Goal: Task Accomplishment & Management: Use online tool/utility

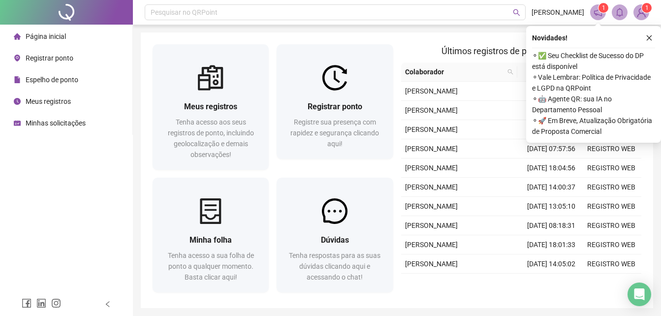
click at [61, 56] on span "Registrar ponto" at bounding box center [50, 58] width 48 height 8
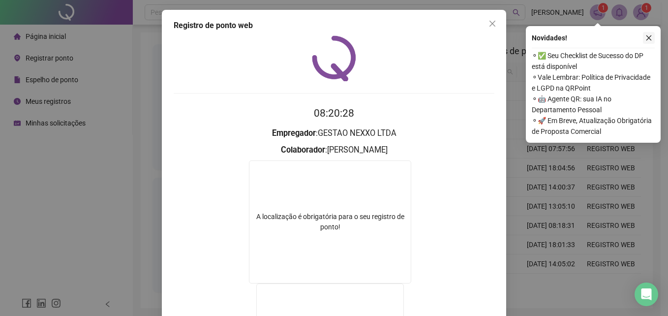
click at [654, 37] on button "button" at bounding box center [649, 38] width 12 height 12
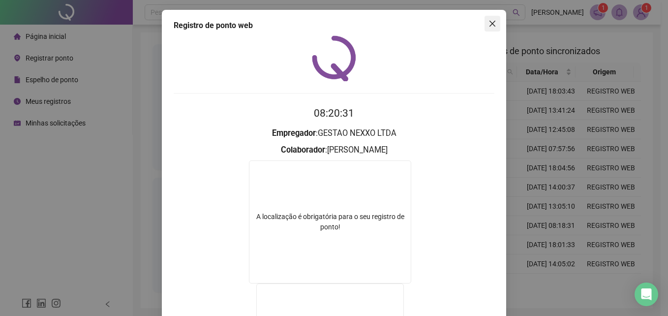
click at [490, 26] on icon "close" at bounding box center [493, 24] width 8 height 8
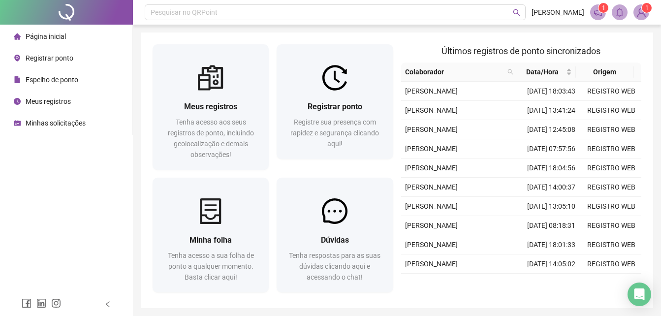
click at [55, 58] on span "Registrar ponto" at bounding box center [50, 58] width 48 height 8
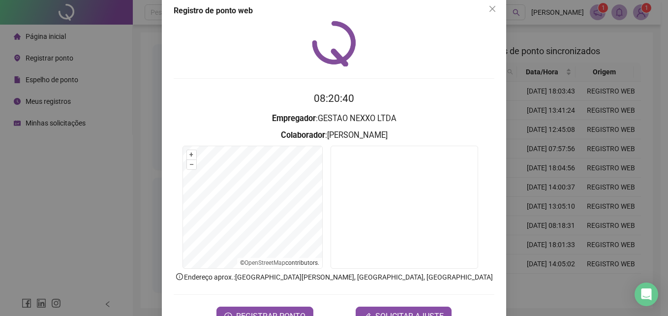
scroll to position [47, 0]
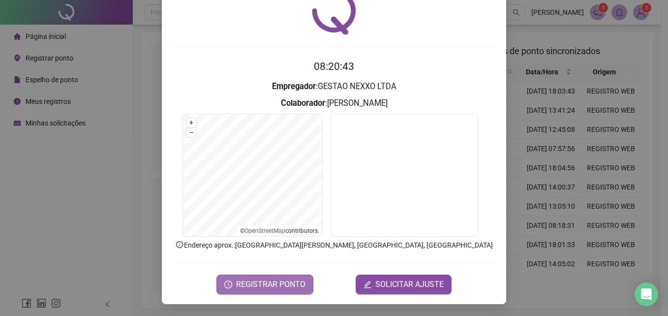
click at [274, 281] on span "REGISTRAR PONTO" at bounding box center [270, 285] width 69 height 12
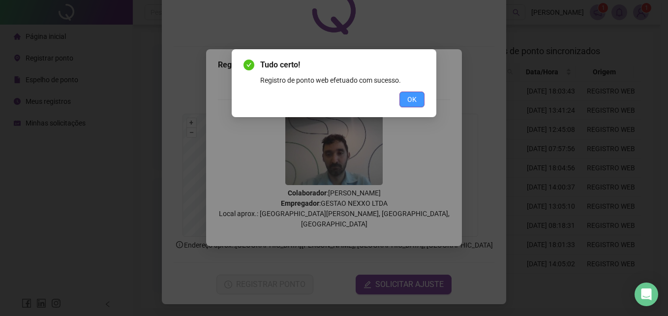
click at [414, 97] on span "OK" at bounding box center [412, 99] width 9 height 11
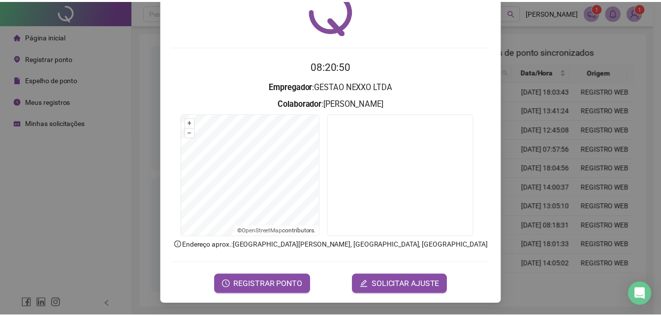
scroll to position [20, 0]
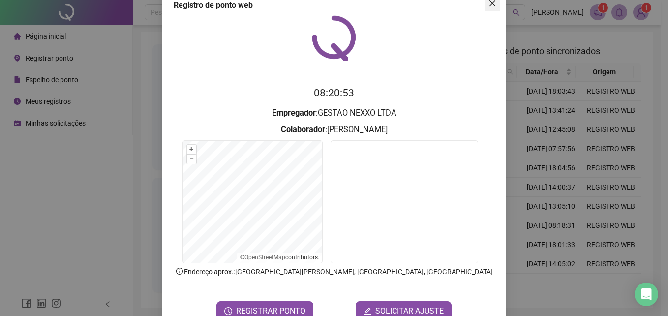
click at [489, 5] on icon "close" at bounding box center [493, 4] width 8 height 8
